Goal: Find specific page/section: Find specific page/section

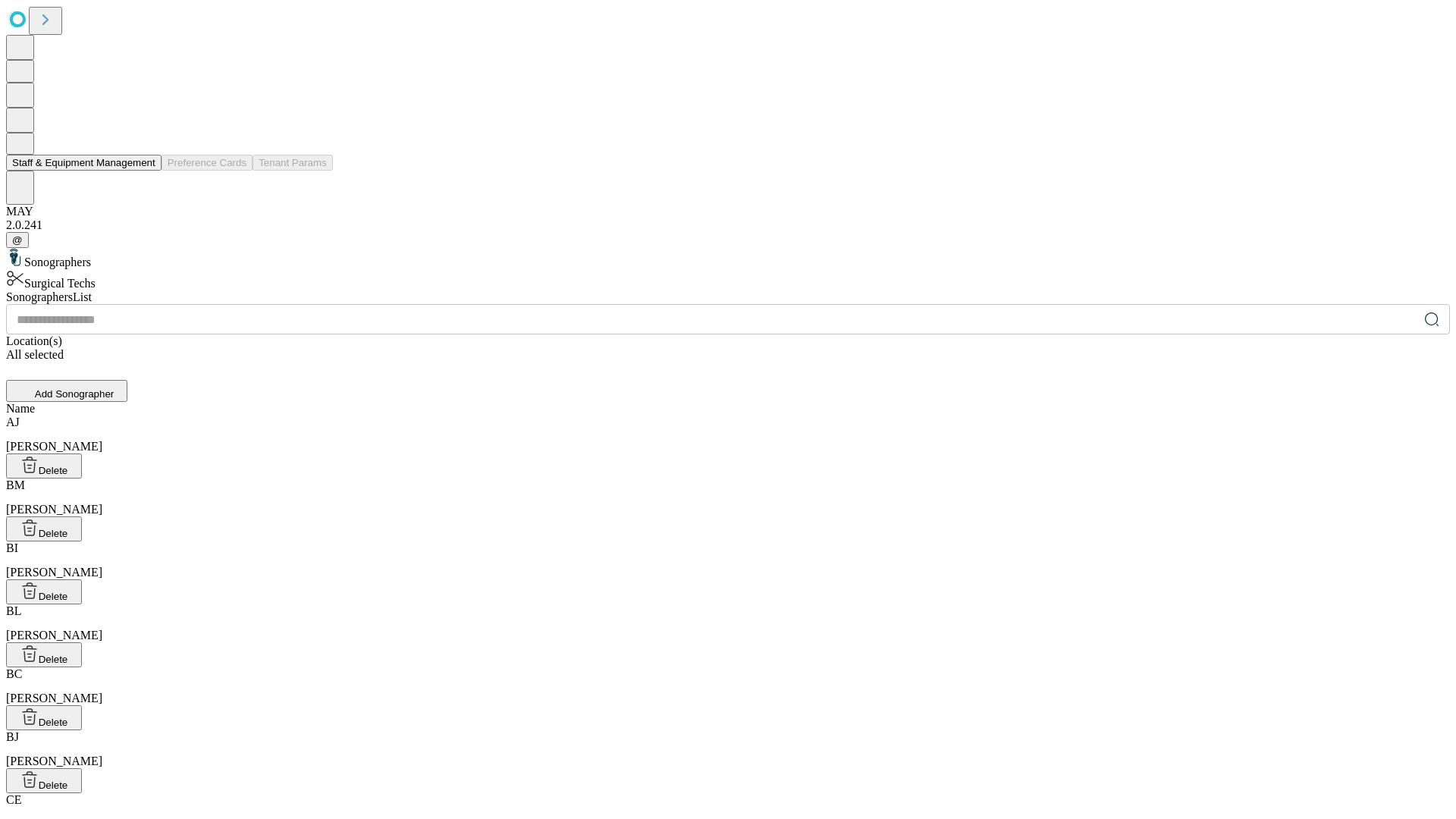
click at [145, 170] on button "Staff & Equipment Management" at bounding box center [84, 162] width 156 height 15
